Goal: Transaction & Acquisition: Purchase product/service

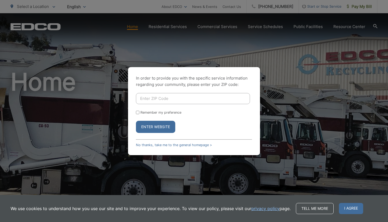
click at [265, 49] on div "In order to provide you with the specific service information regarding your co…" at bounding box center [194, 111] width 388 height 222
click at [158, 94] on input "Enter ZIP Code" at bounding box center [193, 98] width 114 height 11
type input "92040"
click at [157, 124] on button "Enter Website" at bounding box center [155, 127] width 39 height 12
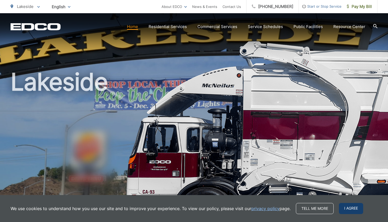
click at [351, 210] on span "I agree" at bounding box center [351, 208] width 24 height 11
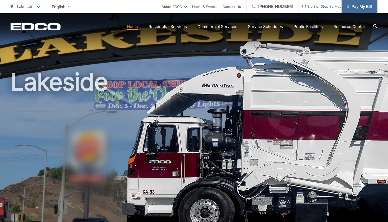
click at [360, 8] on span "Pay My Bill" at bounding box center [359, 6] width 25 height 6
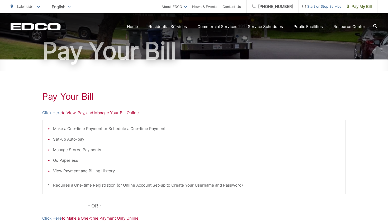
scroll to position [47, 0]
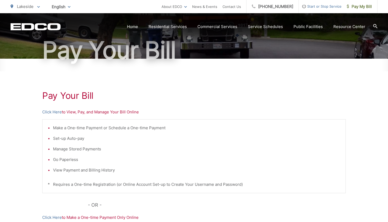
click at [71, 113] on p "Click Here to View, Pay, and Manage Your Bill Online" at bounding box center [194, 112] width 304 height 6
click at [95, 111] on p "Click Here to View, Pay, and Manage Your Bill Online" at bounding box center [194, 112] width 304 height 6
click at [58, 111] on link "Click Here" at bounding box center [52, 112] width 20 height 6
click at [55, 112] on link "Click Here" at bounding box center [52, 112] width 20 height 6
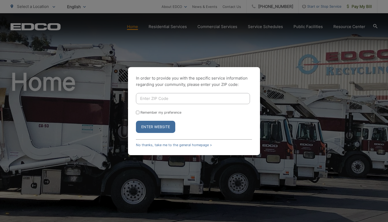
click at [172, 100] on input "Enter ZIP Code" at bounding box center [193, 98] width 114 height 11
type input "92040"
click at [156, 126] on button "Enter Website" at bounding box center [155, 127] width 39 height 12
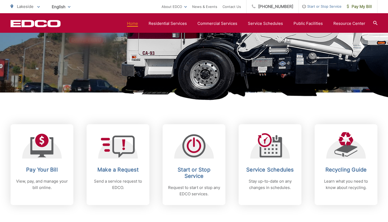
scroll to position [139, 0]
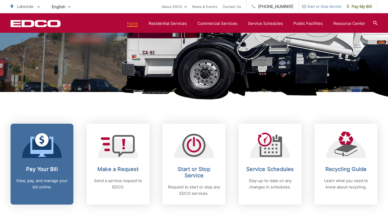
click at [53, 171] on h2 "Pay Your Bill" at bounding box center [42, 169] width 52 height 6
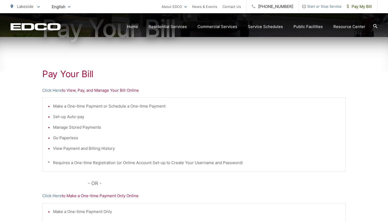
scroll to position [69, 0]
click at [57, 90] on link "Click Here" at bounding box center [52, 90] width 20 height 6
